Goal: Transaction & Acquisition: Subscribe to service/newsletter

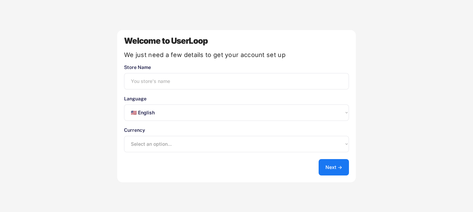
select select ""en""
click at [219, 79] on input "input" at bounding box center [236, 81] width 225 height 16
type input "Fresh Suds Soapery"
click at [191, 143] on select "Select an option... UAE Dirham (AED) Lek (ALL) Kwanza (AOA) Netherlands Antilli…" at bounding box center [236, 144] width 225 height 16
select select ""1348695171700984260__LOOKUP__1635527638712x836207540840287400""
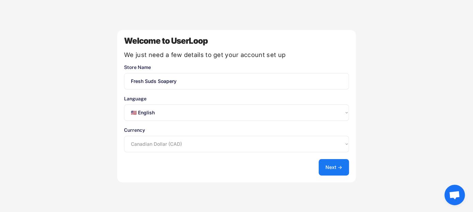
click at [124, 136] on select "Select an option... UAE Dirham (AED) Lek (ALL) Kwanza (AOA) Netherlands Antilli…" at bounding box center [236, 144] width 225 height 16
click at [325, 163] on button "Next →" at bounding box center [334, 167] width 30 height 16
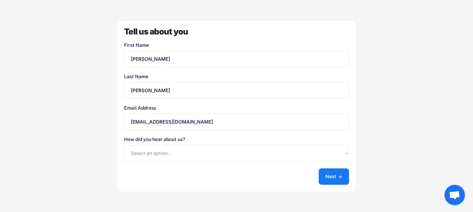
click at [157, 151] on select "Select an option... Shopify App Store Google UserLoop Blog Referred by a friend…" at bounding box center [236, 153] width 225 height 16
select select ""other""
click at [124, 145] on select "Select an option... Shopify App Store Google UserLoop Blog Referred by a friend…" at bounding box center [236, 153] width 225 height 16
click at [327, 177] on button "Next →" at bounding box center [334, 176] width 30 height 16
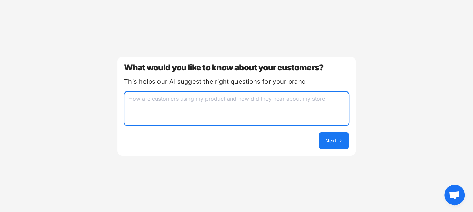
click at [182, 103] on textarea at bounding box center [236, 108] width 225 height 34
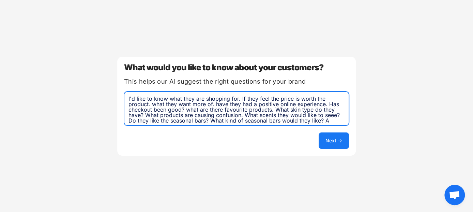
scroll to position [4, 0]
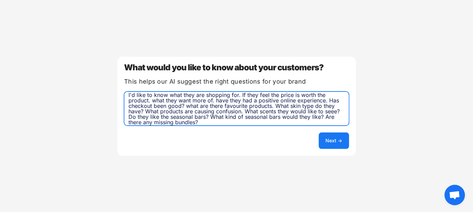
type textarea "I'd like to know what they are shopping for. If they feel the price is worth th…"
click at [334, 140] on button "Next →" at bounding box center [334, 140] width 30 height 16
select select ""unlimited""
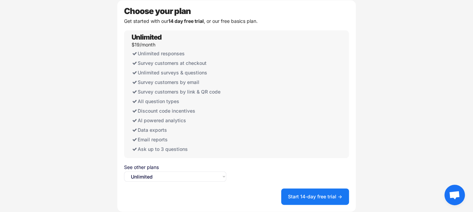
click at [322, 189] on button "Start 14-day free trial →" at bounding box center [315, 196] width 68 height 16
